Goal: Complete application form

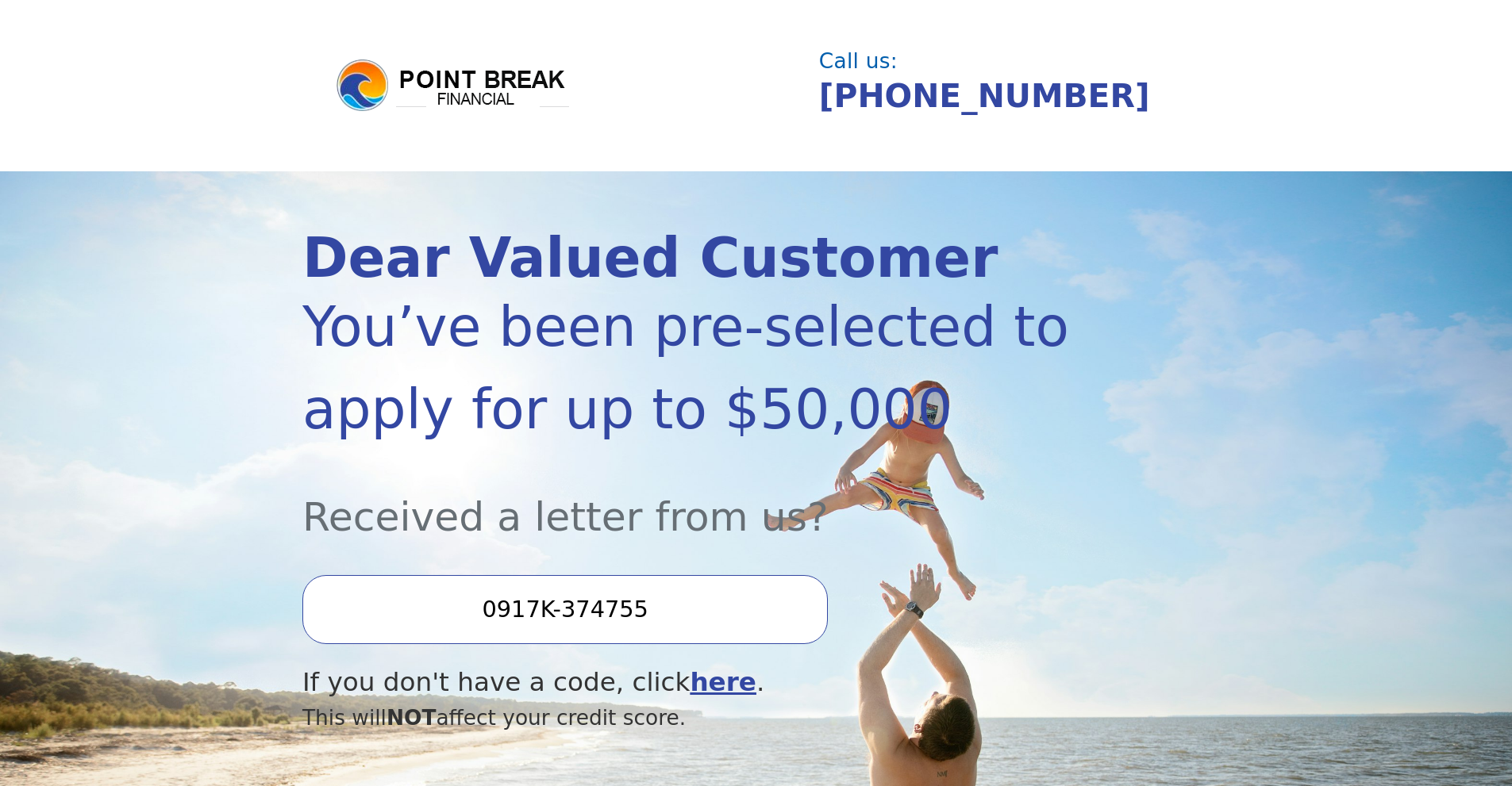
scroll to position [212, 0]
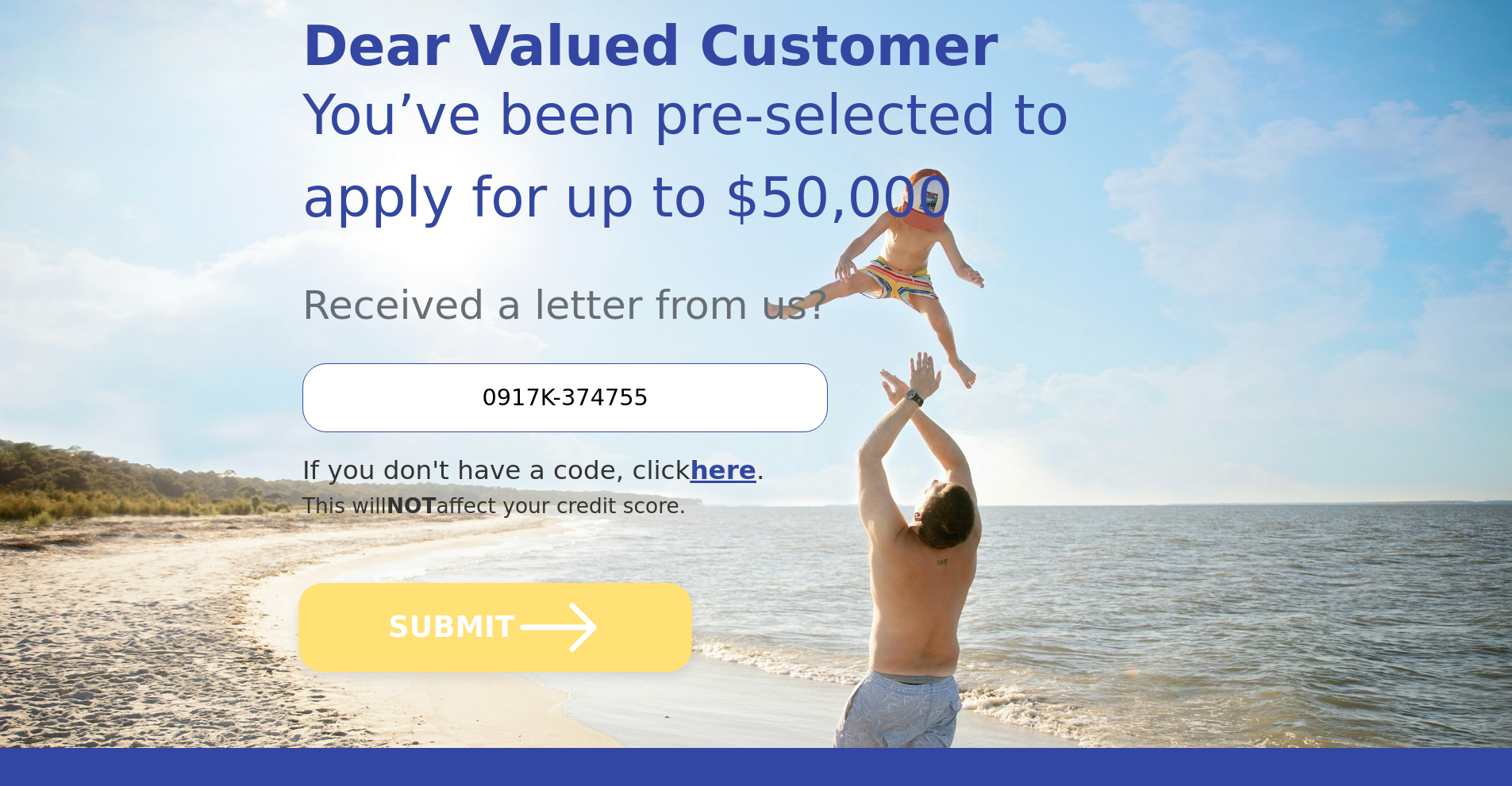
click at [493, 633] on button "SUBMIT" at bounding box center [495, 628] width 394 height 89
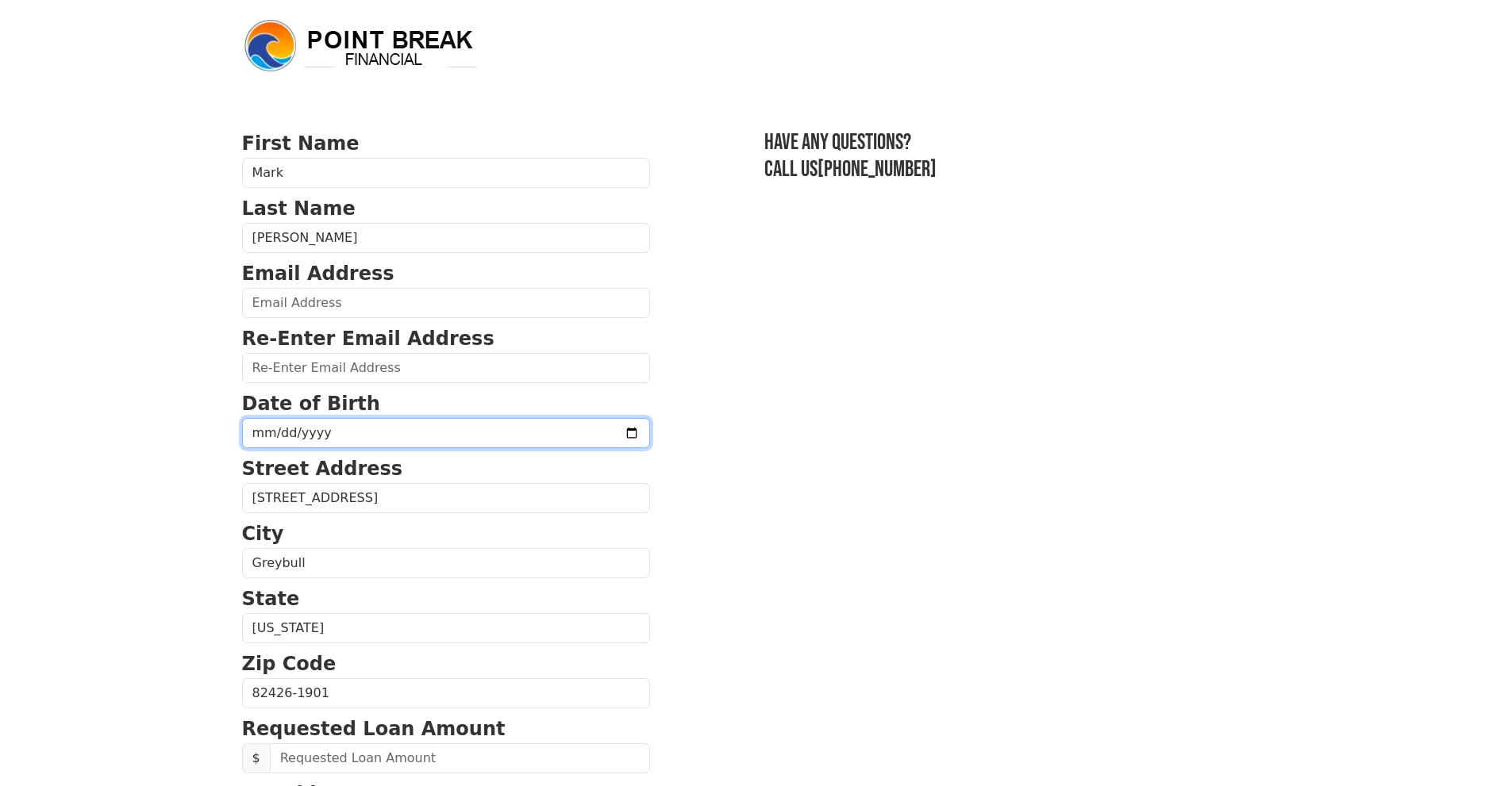
click at [404, 422] on input "date" at bounding box center [445, 433] width 408 height 30
type input "1970-07-29"
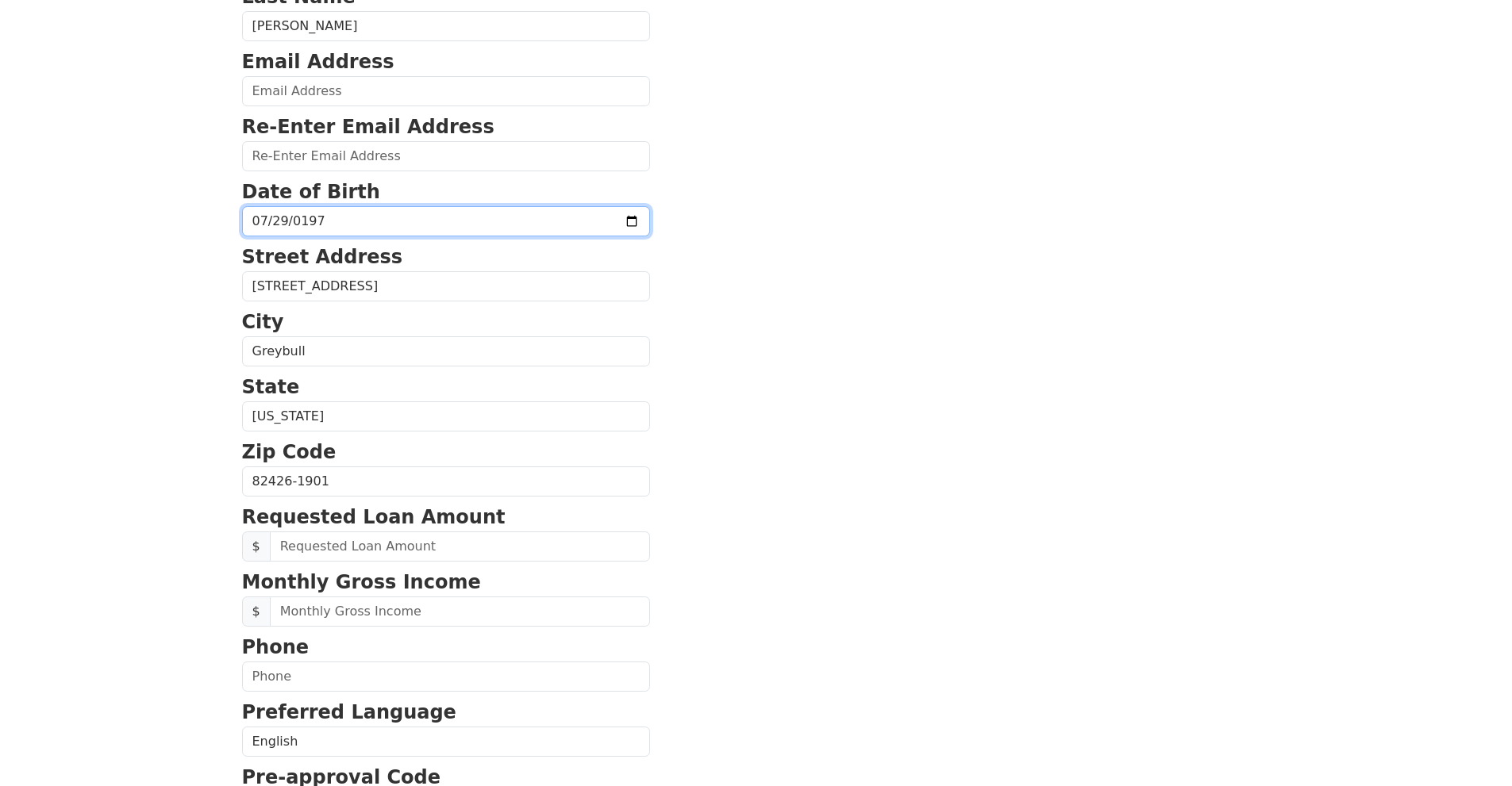
scroll to position [423, 0]
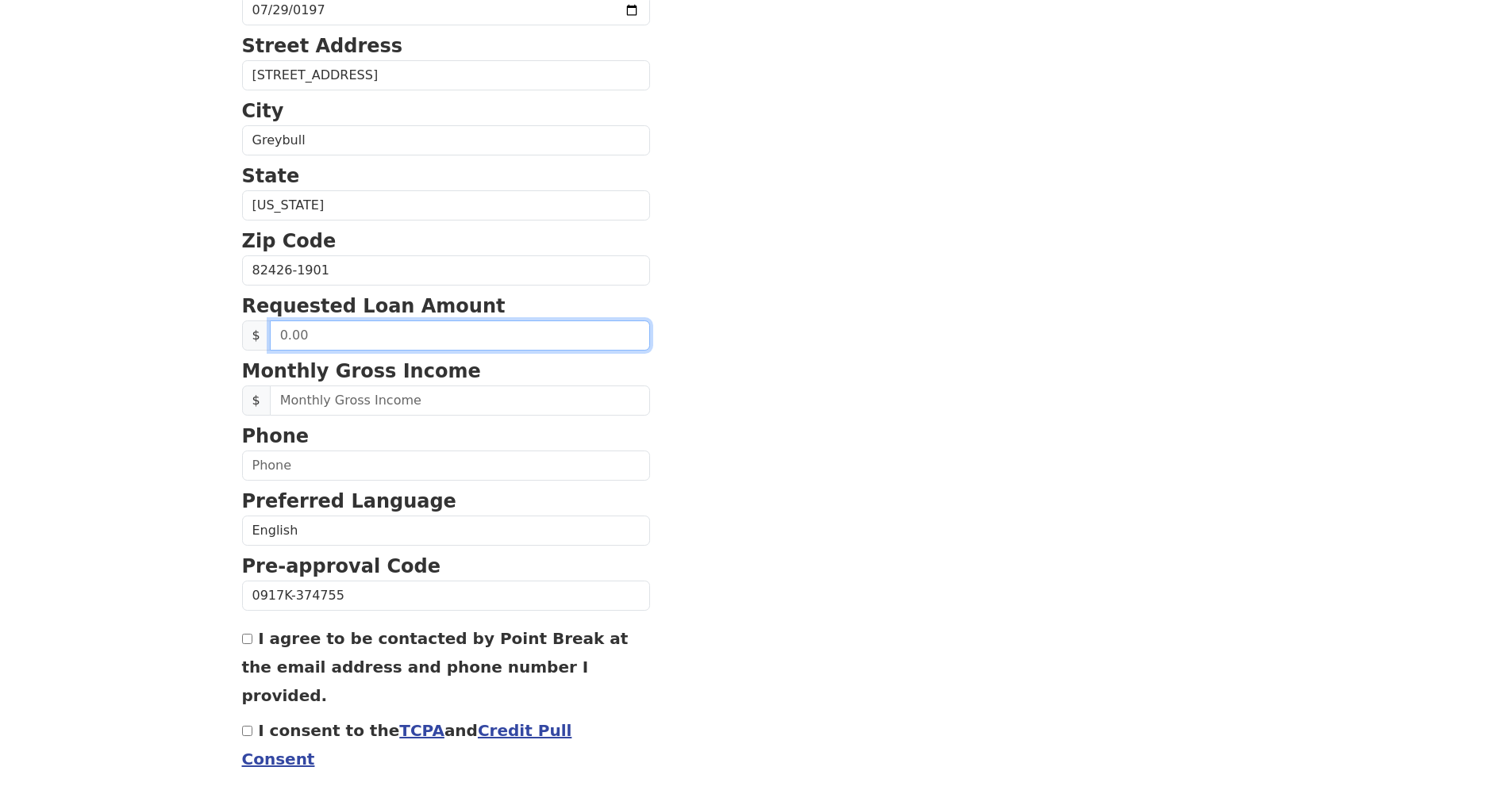
click at [354, 333] on input "text" at bounding box center [460, 336] width 380 height 30
type input "1.00"
type input "20,000.00"
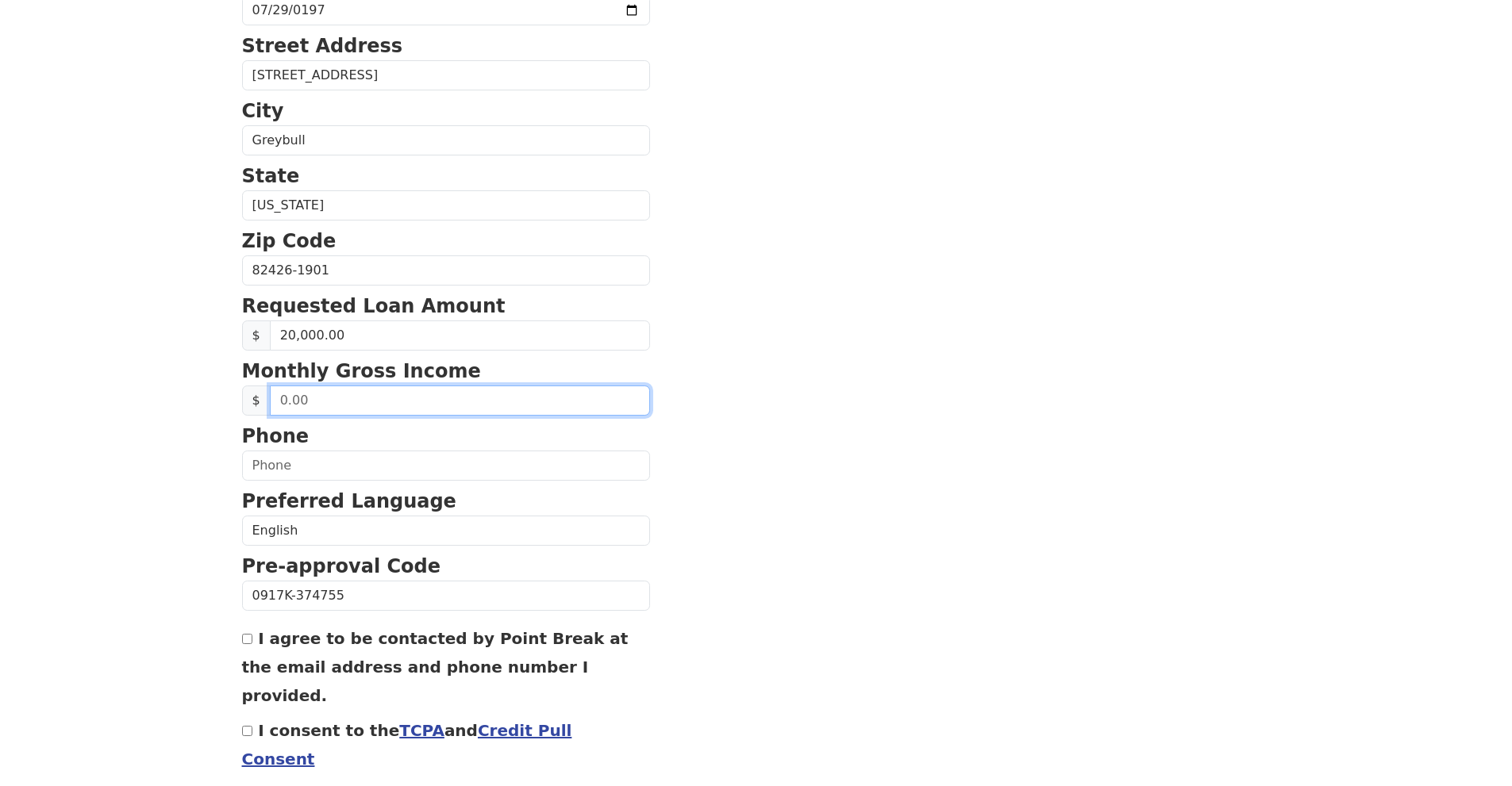
click at [288, 403] on input "text" at bounding box center [460, 401] width 380 height 30
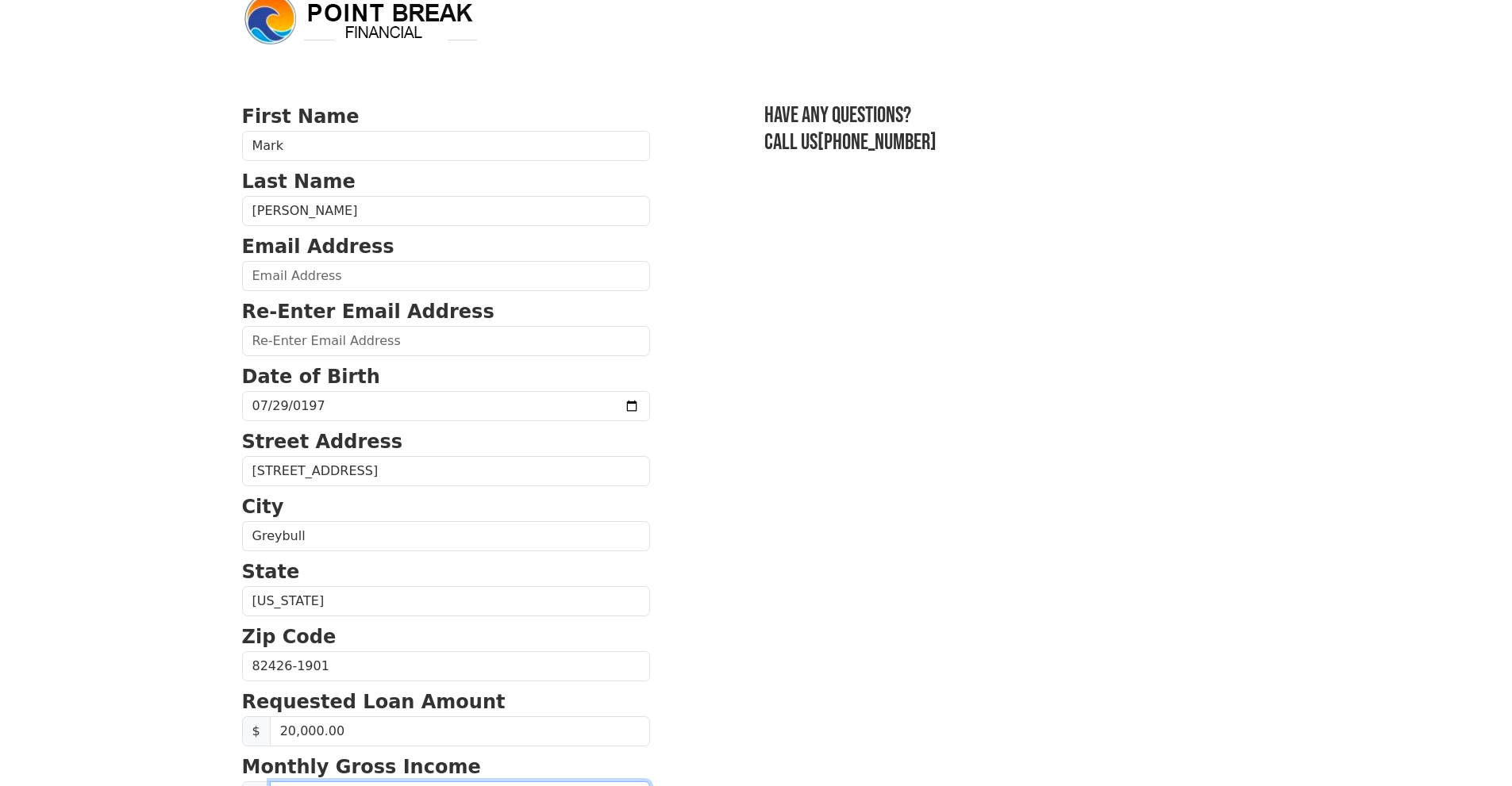
scroll to position [0, 0]
